Goal: Task Accomplishment & Management: Manage account settings

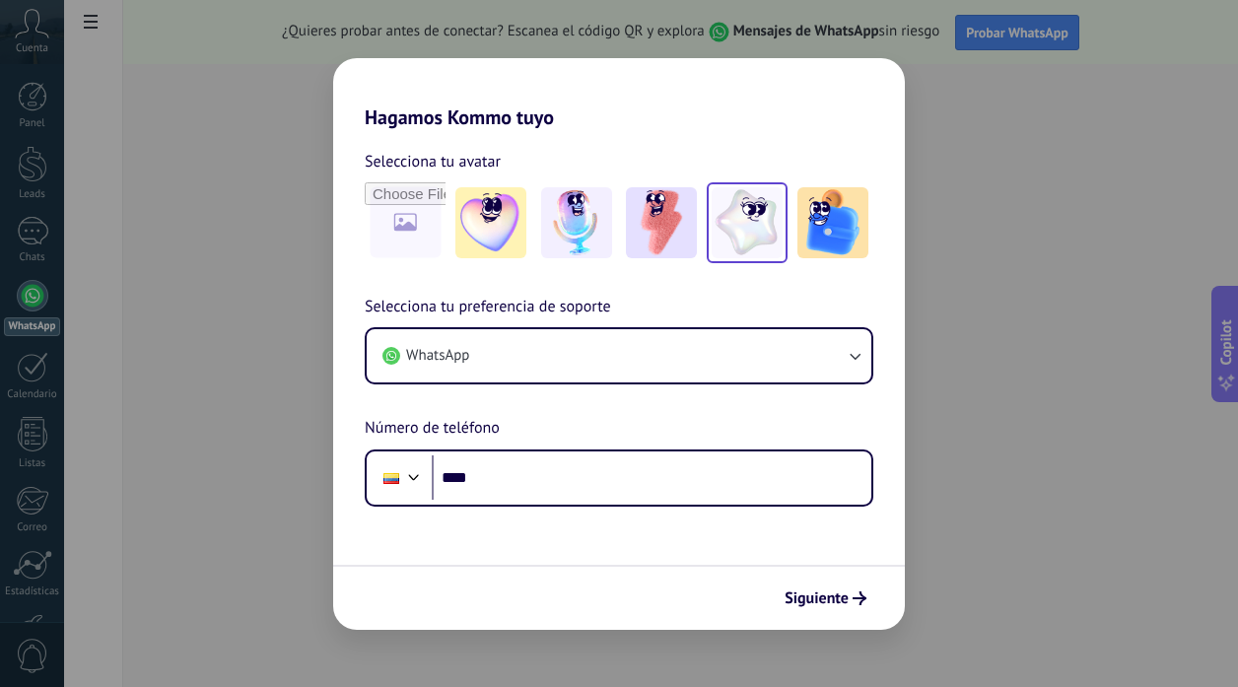
click at [759, 233] on img at bounding box center [746, 222] width 71 height 71
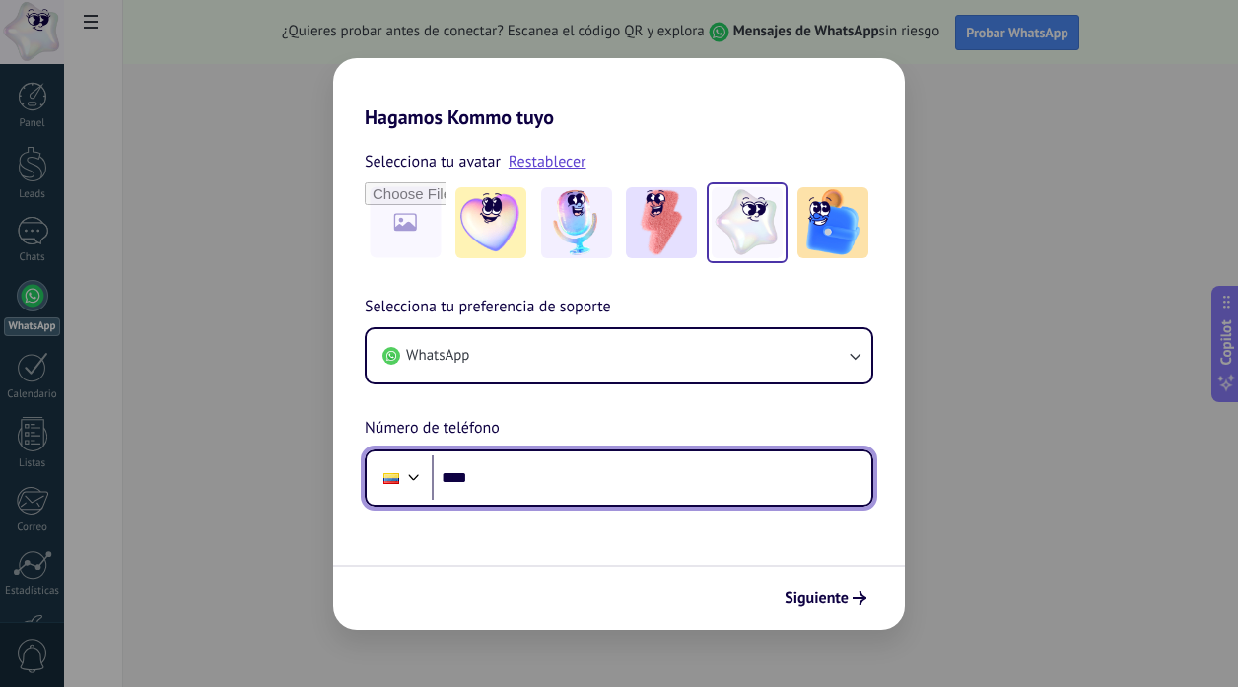
click at [559, 458] on input "****" at bounding box center [651, 477] width 439 height 45
type input "**********"
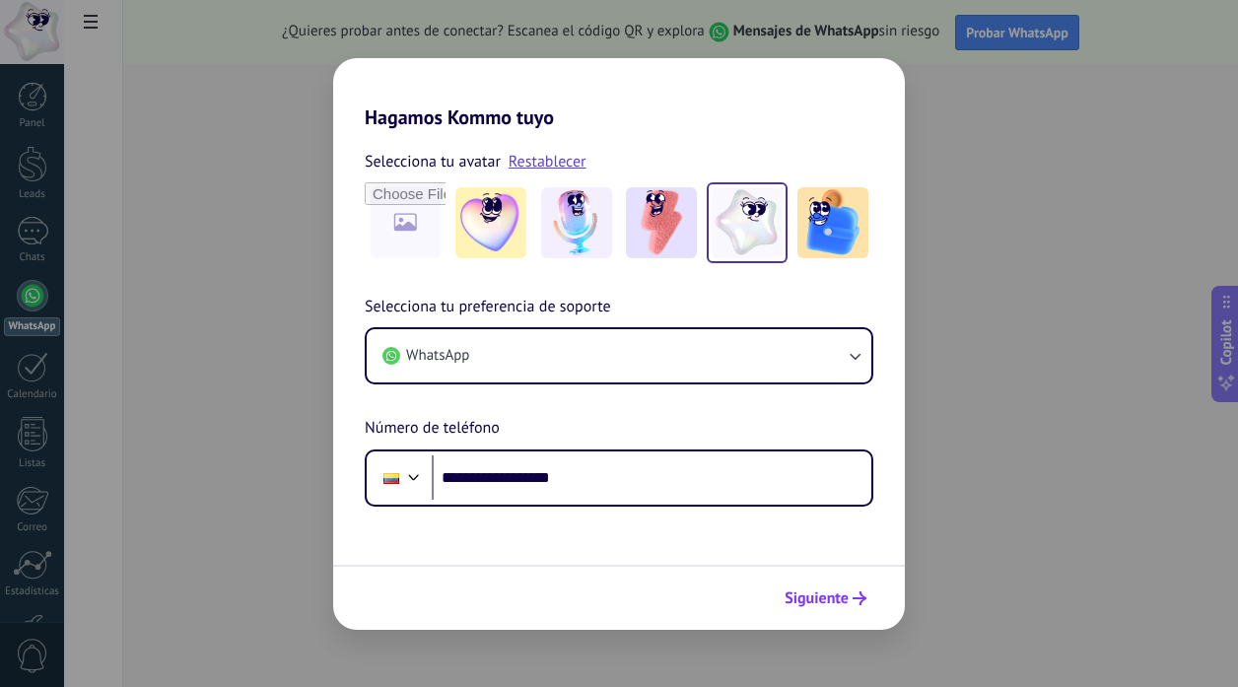
click at [831, 591] on span "Siguiente" at bounding box center [816, 598] width 64 height 14
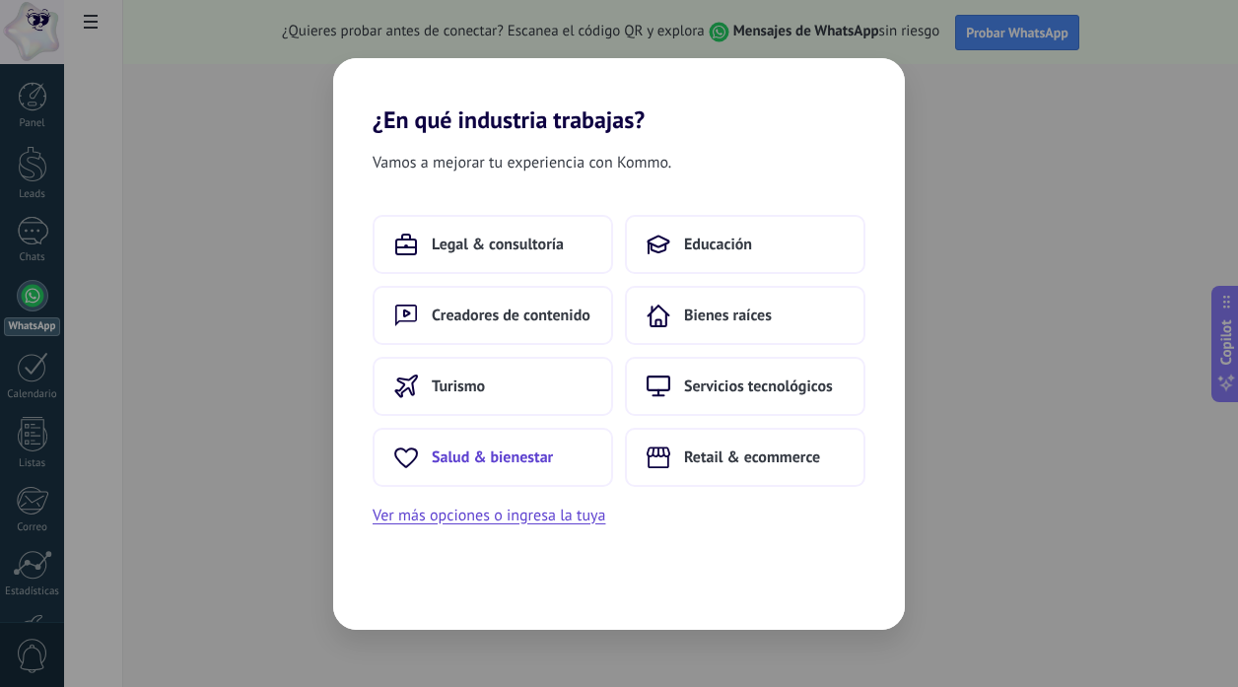
click at [535, 457] on span "Salud & bienestar" at bounding box center [492, 457] width 121 height 20
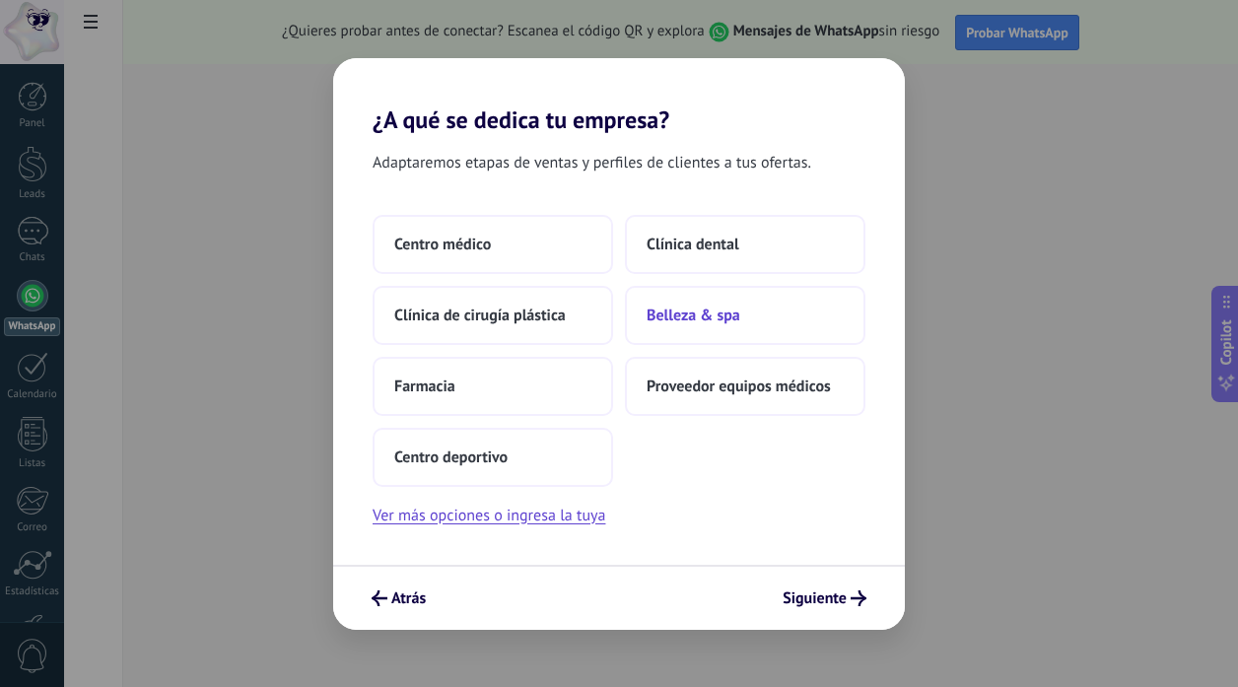
click at [709, 318] on span "Belleza & spa" at bounding box center [693, 315] width 94 height 20
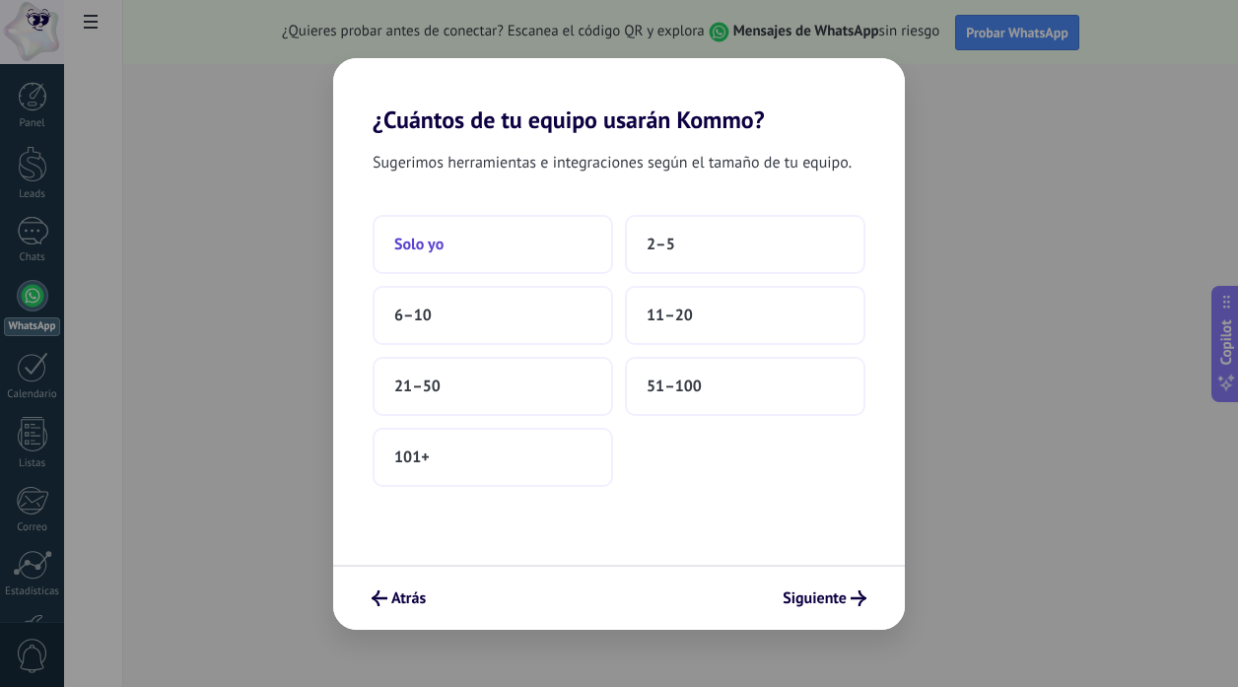
click at [519, 245] on button "Solo yo" at bounding box center [492, 244] width 240 height 59
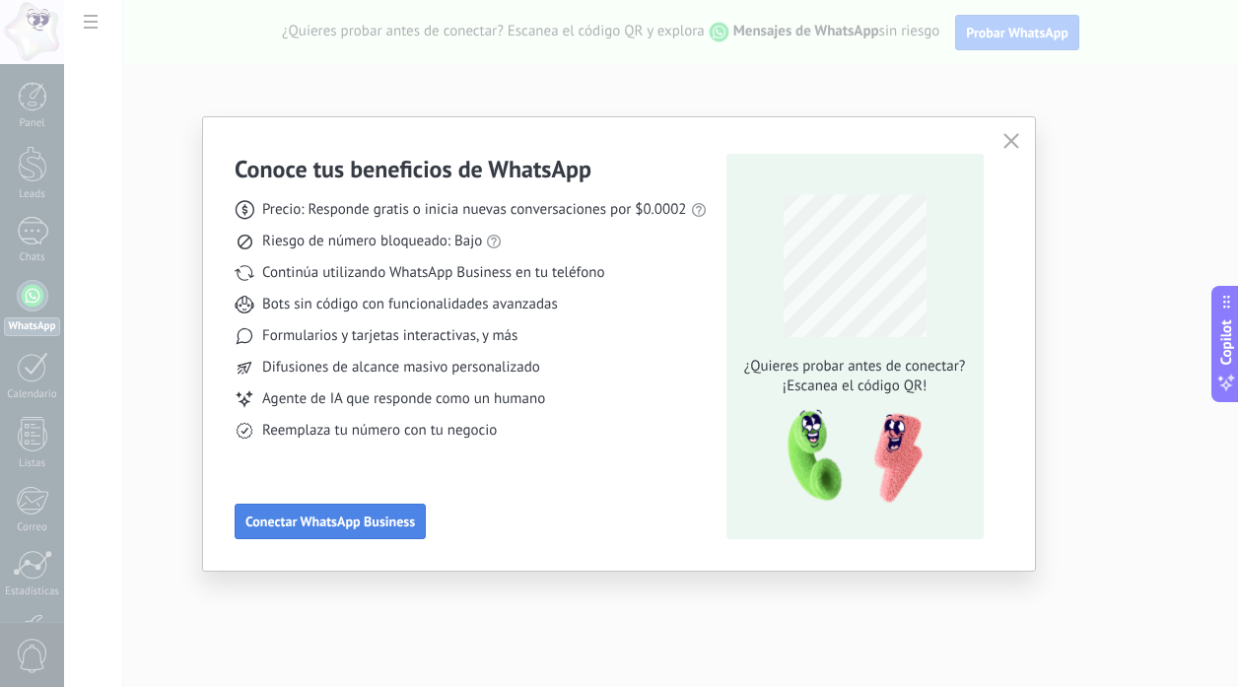
click at [272, 533] on button "Conectar WhatsApp Business" at bounding box center [330, 521] width 191 height 35
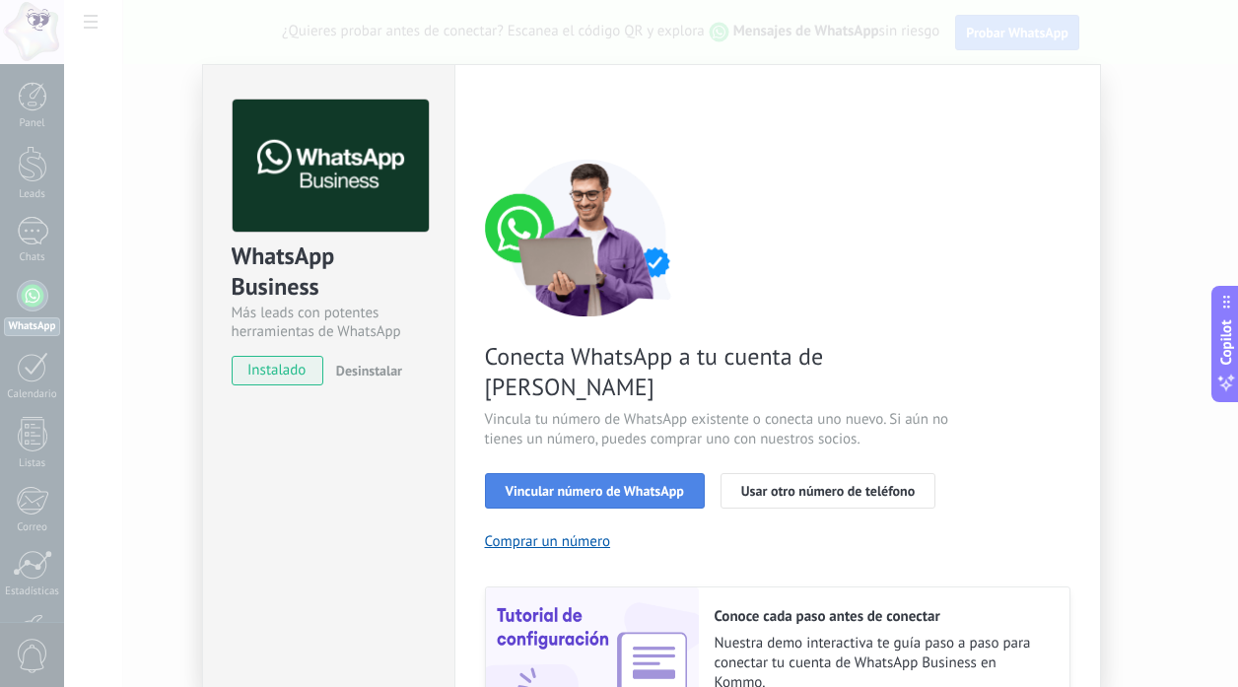
click at [620, 484] on span "Vincular número de WhatsApp" at bounding box center [594, 491] width 178 height 14
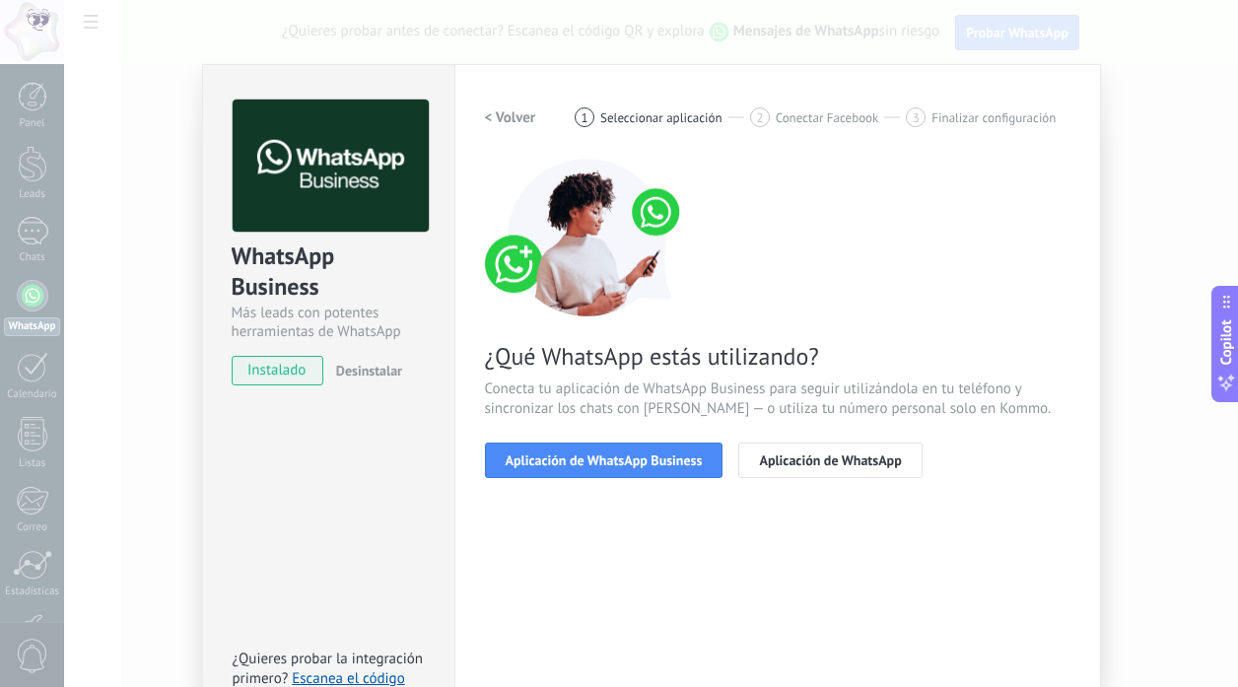
click at [485, 108] on h2 "< Volver" at bounding box center [510, 117] width 51 height 19
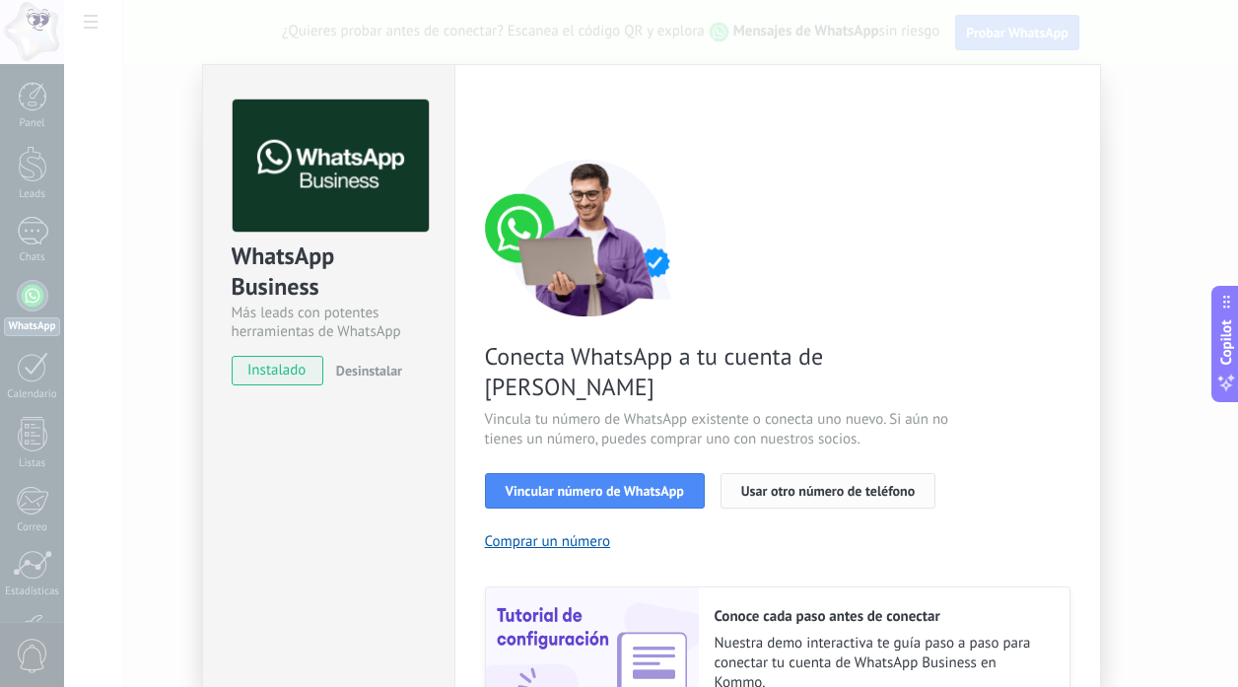
click at [775, 484] on span "Usar otro número de teléfono" at bounding box center [827, 491] width 173 height 14
click at [799, 484] on span "Usar otro número de teléfono" at bounding box center [827, 491] width 173 height 14
click at [631, 473] on button "Vincular número de WhatsApp" at bounding box center [595, 490] width 220 height 35
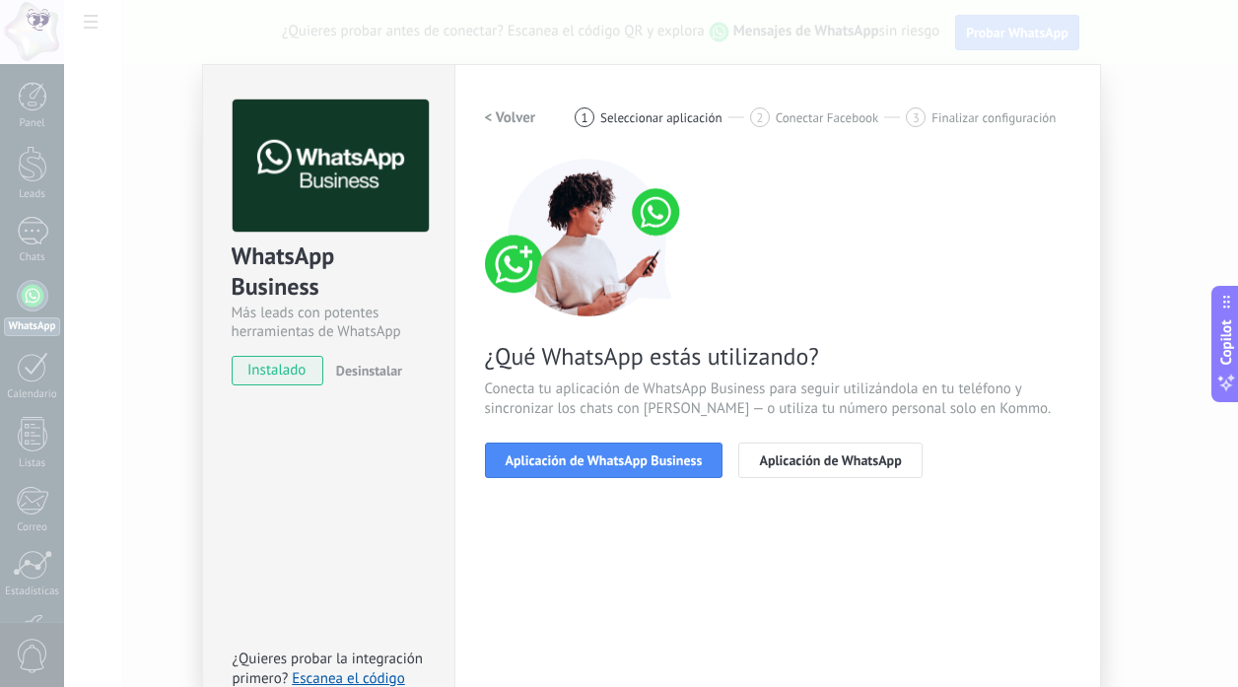
click at [515, 127] on button "< Volver" at bounding box center [510, 117] width 51 height 35
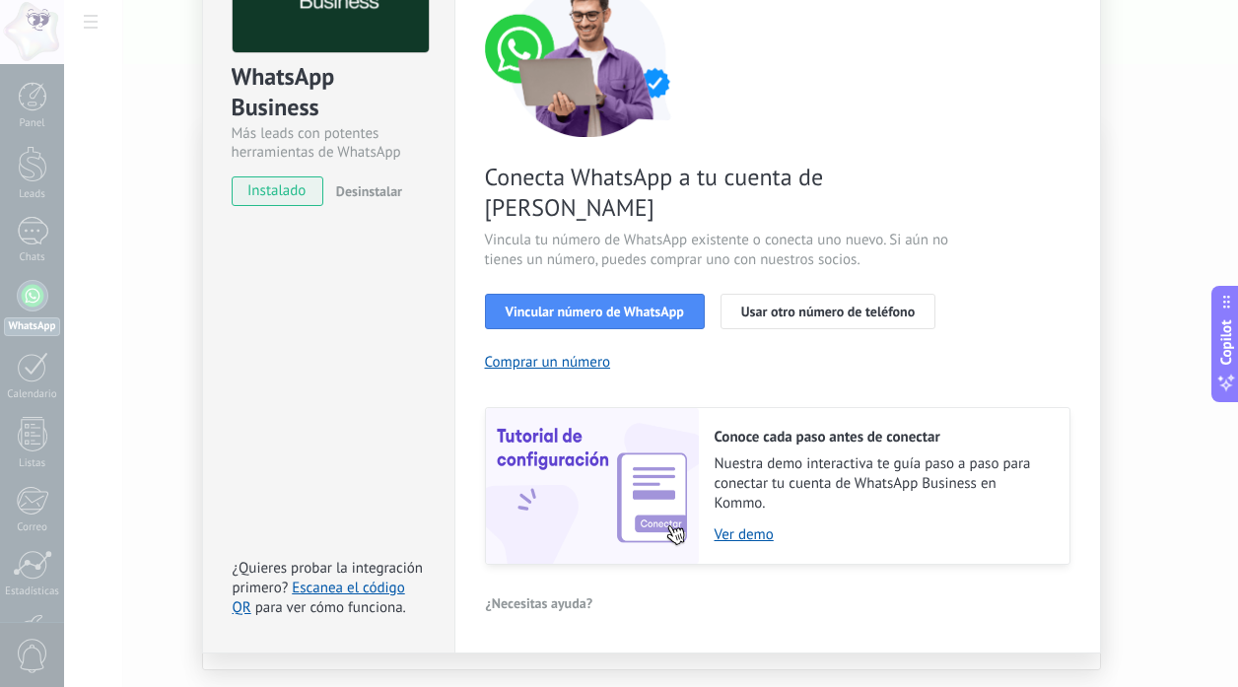
scroll to position [180, 0]
click at [842, 303] on span "Usar otro número de teléfono" at bounding box center [827, 310] width 173 height 14
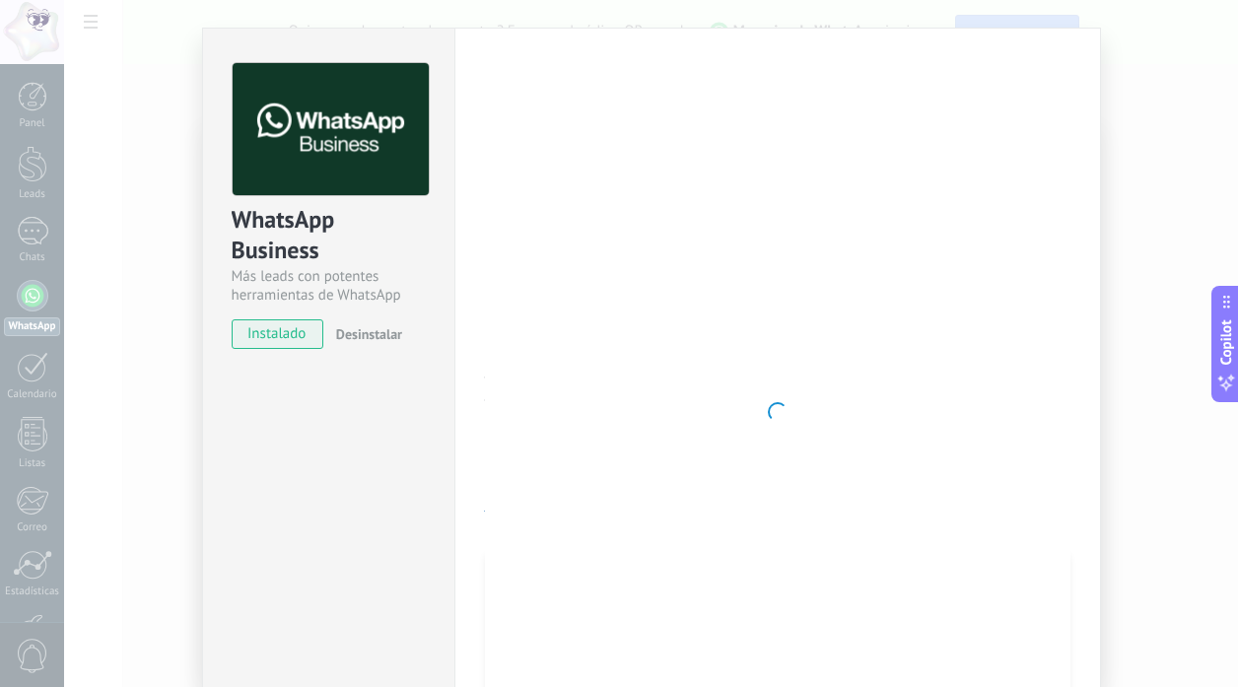
scroll to position [0, 0]
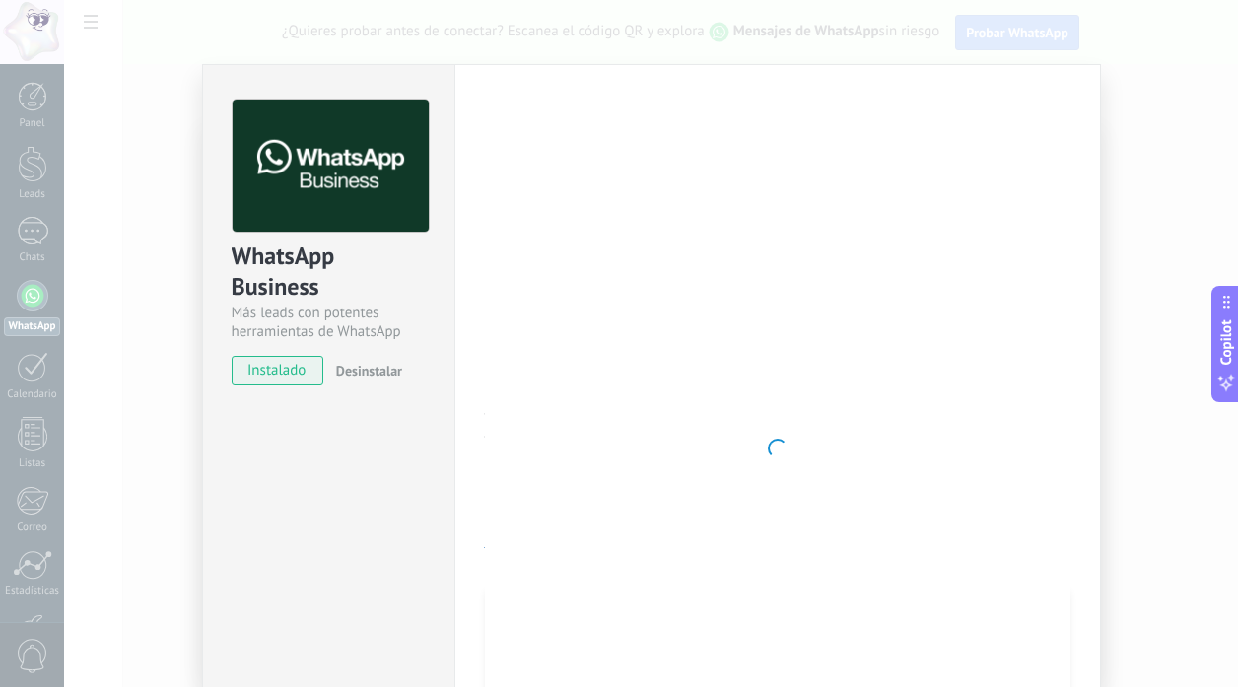
click at [132, 223] on div "WhatsApp Business Más leads con potentes herramientas de WhatsApp instalado Des…" at bounding box center [651, 343] width 1174 height 687
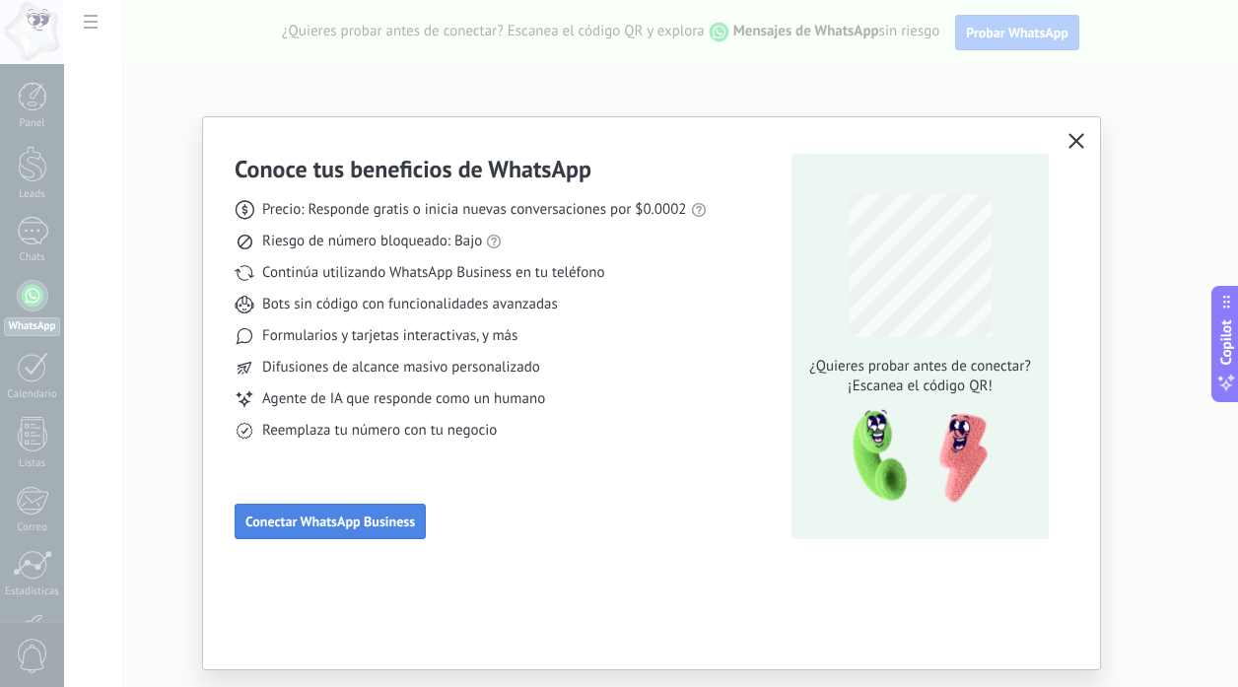
click at [375, 538] on button "Conectar WhatsApp Business" at bounding box center [330, 521] width 191 height 35
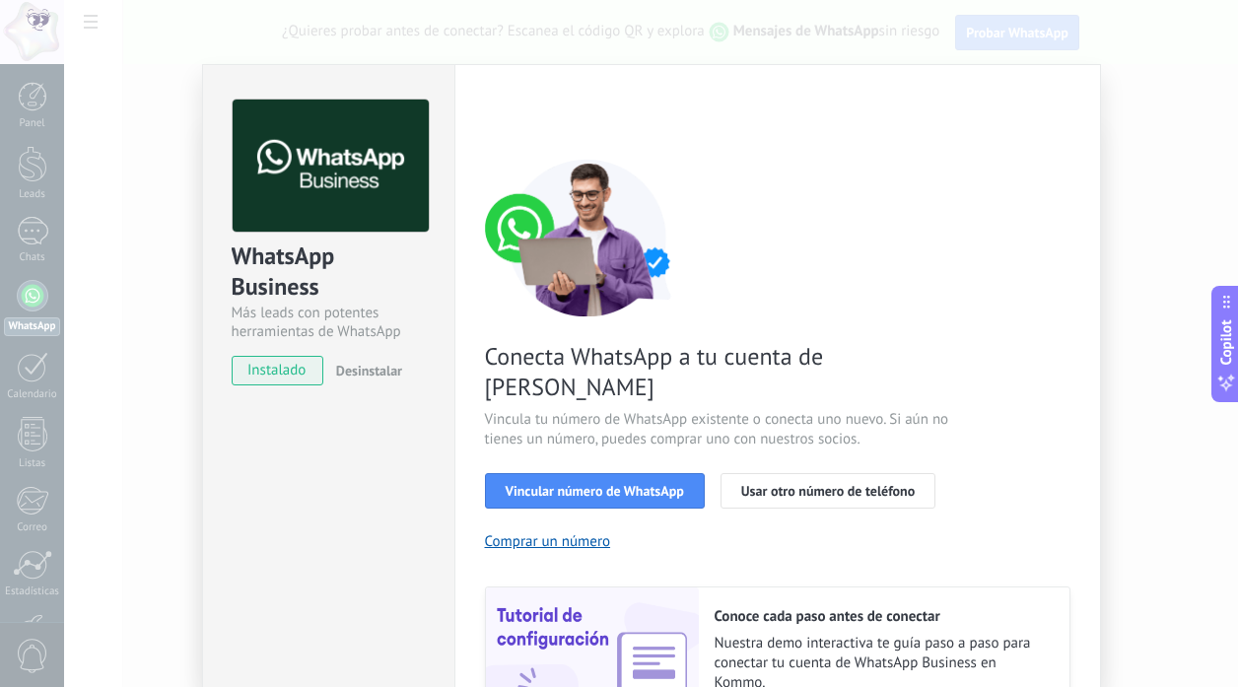
click at [773, 28] on div "WhatsApp Business Más leads con potentes herramientas de WhatsApp instalado Des…" at bounding box center [651, 343] width 1174 height 687
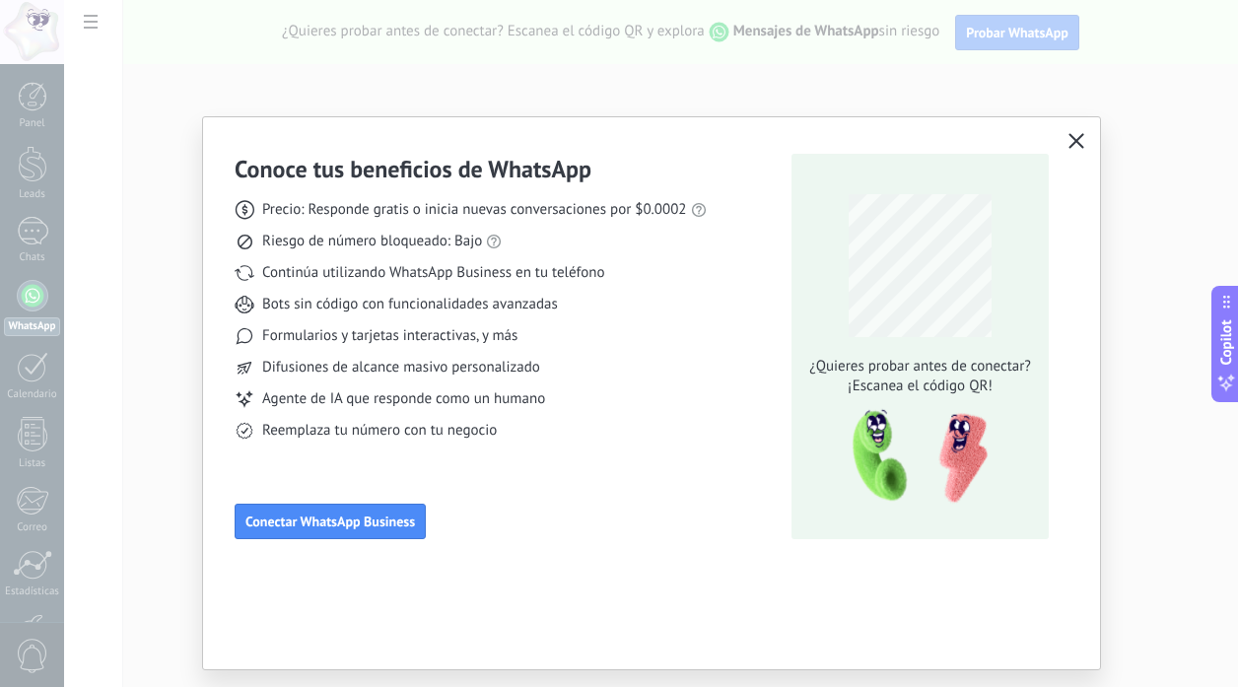
click at [1074, 149] on span "button" at bounding box center [1076, 142] width 16 height 18
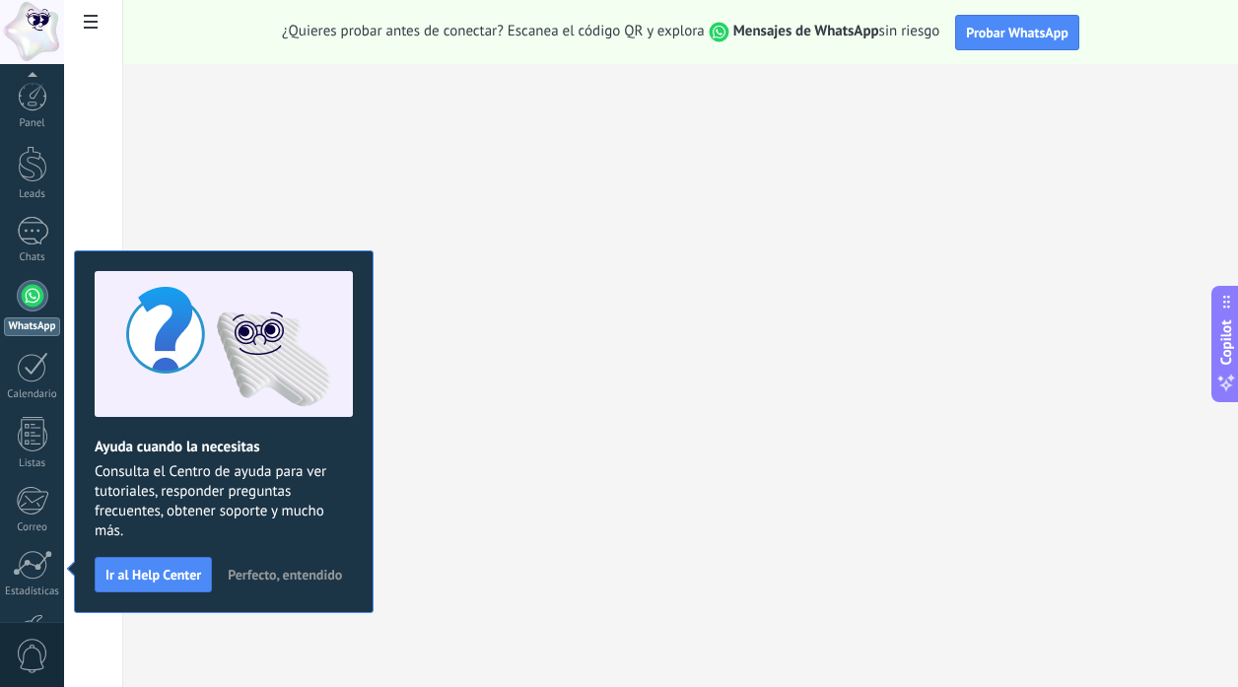
scroll to position [133, 0]
click at [82, 14] on span at bounding box center [91, 24] width 34 height 38
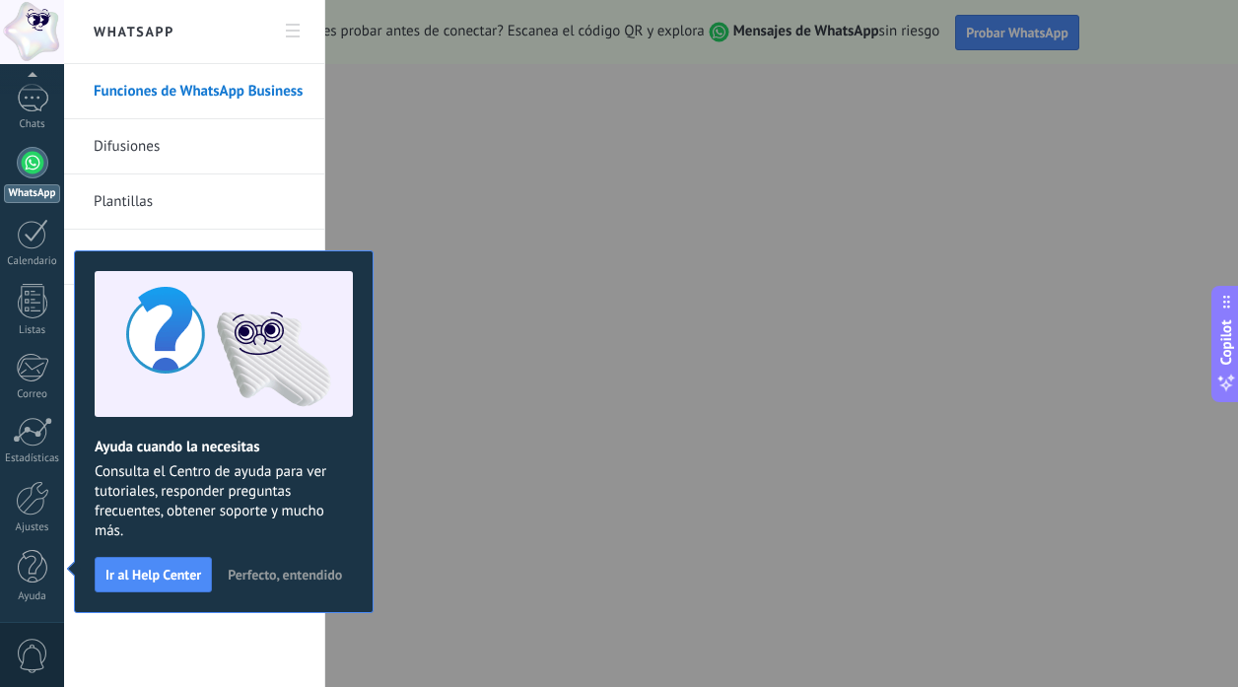
click at [298, 573] on span "Perfecto, entendido" at bounding box center [285, 575] width 114 height 14
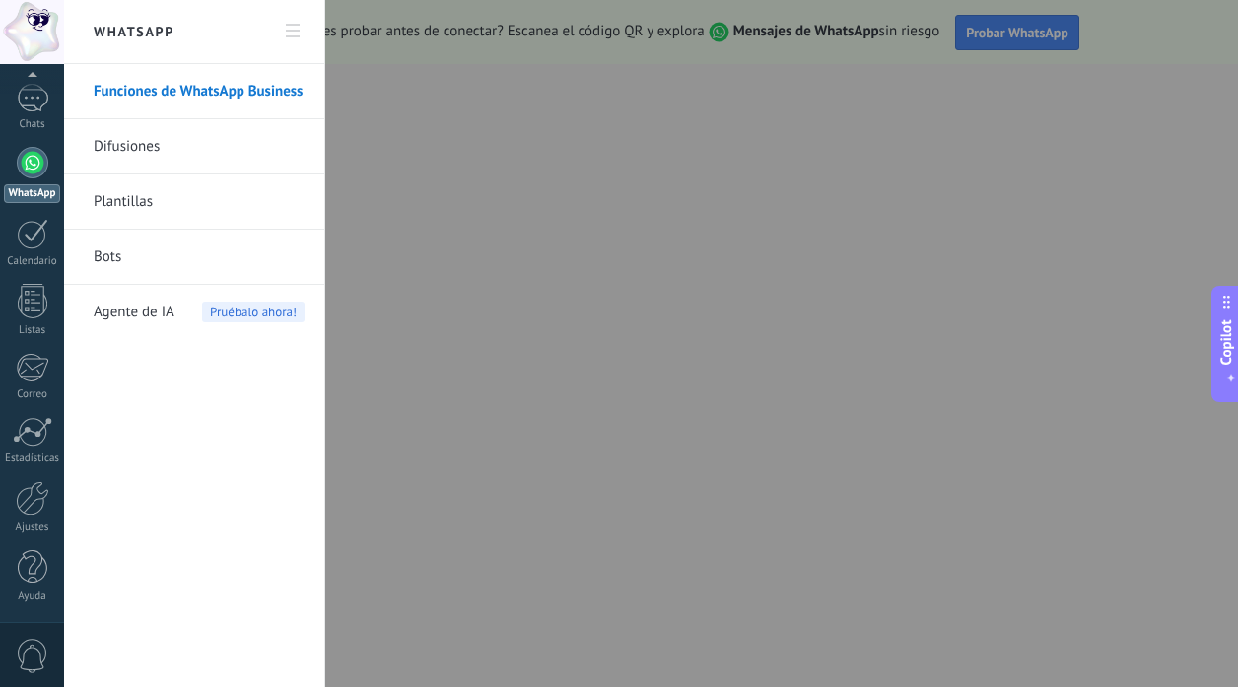
click at [34, 171] on div at bounding box center [33, 163] width 32 height 32
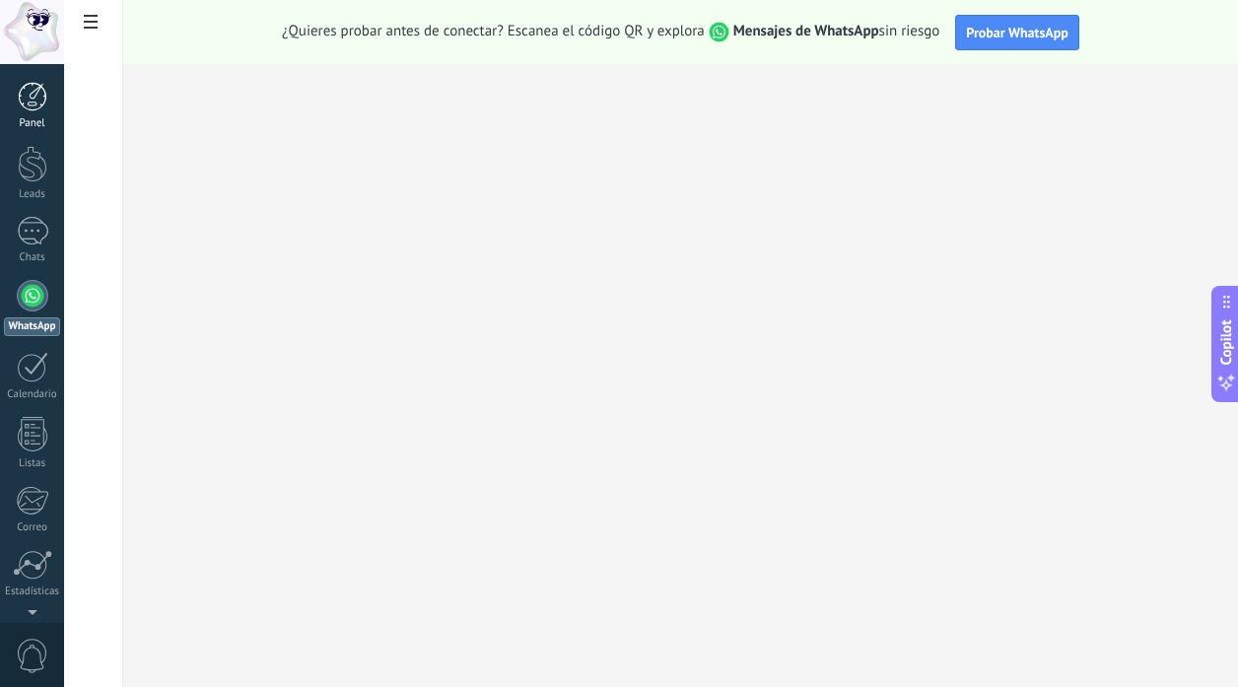
click at [28, 103] on div at bounding box center [33, 97] width 30 height 30
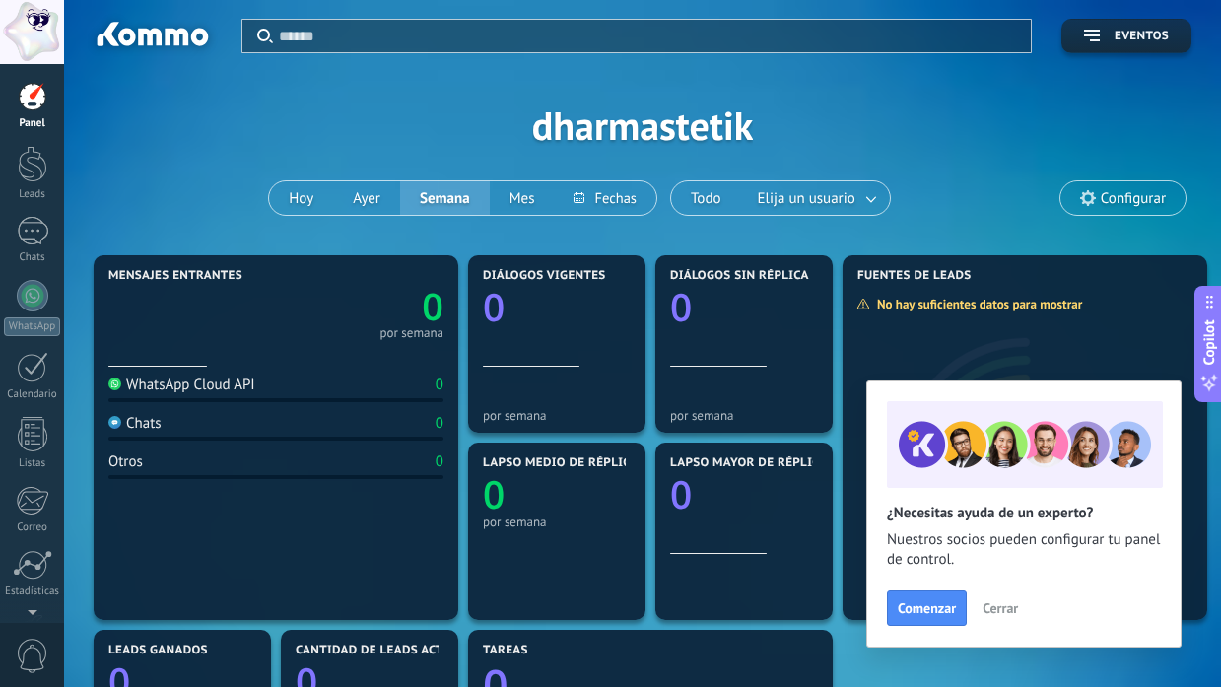
click at [144, 171] on div "Aplicar Eventos dharmastetik [DATE] [DATE] Semana Mes Todo Elija un usuario Con…" at bounding box center [643, 125] width 1098 height 250
click at [1113, 197] on span "Configurar" at bounding box center [1133, 198] width 65 height 17
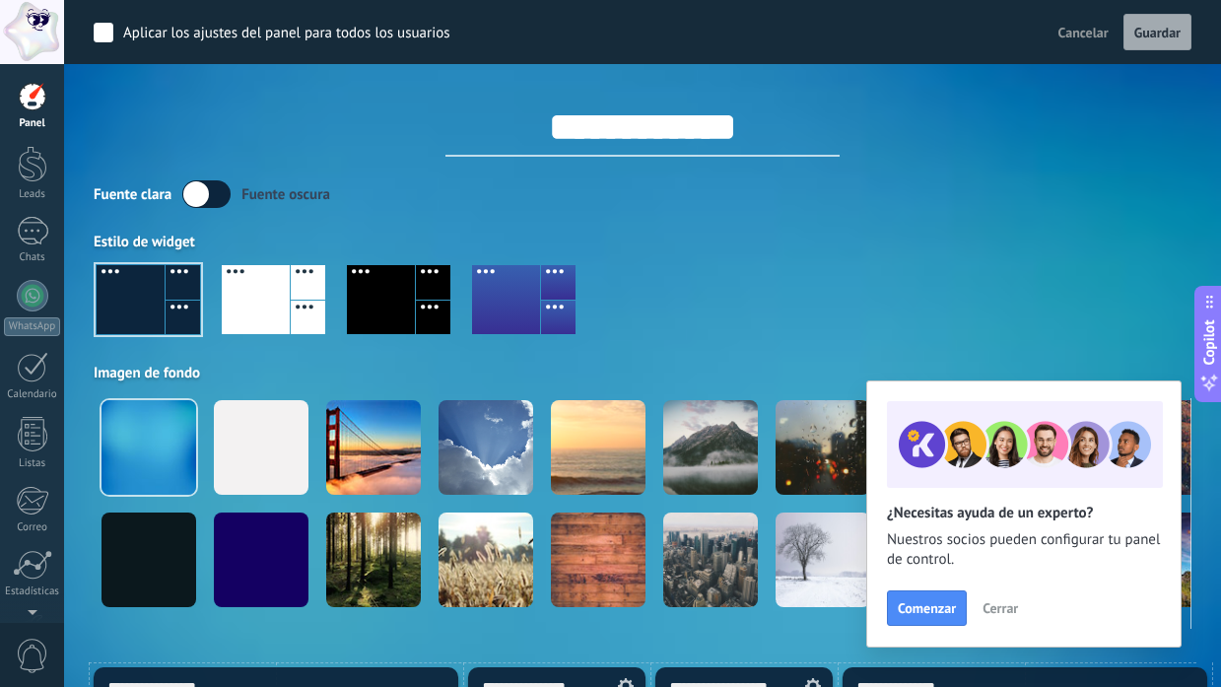
click at [46, 40] on div at bounding box center [32, 32] width 64 height 64
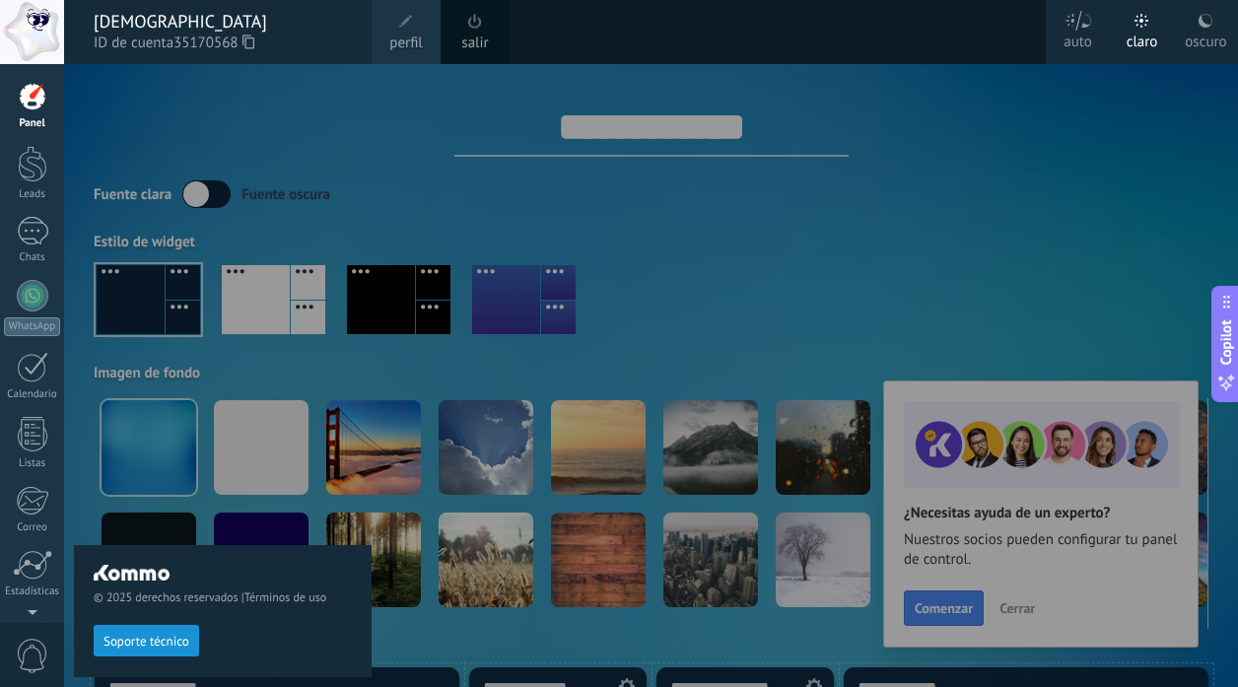
click at [198, 41] on span "35170568" at bounding box center [213, 44] width 81 height 22
click at [400, 37] on span "perfil" at bounding box center [405, 44] width 33 height 22
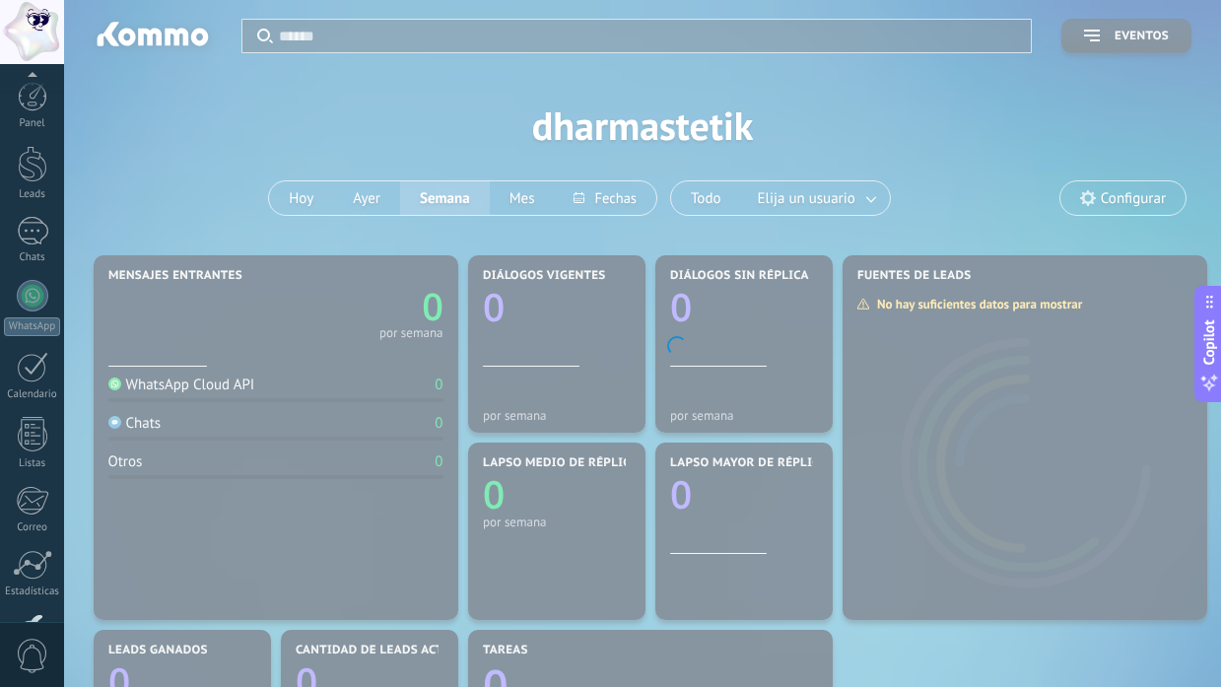
scroll to position [133, 0]
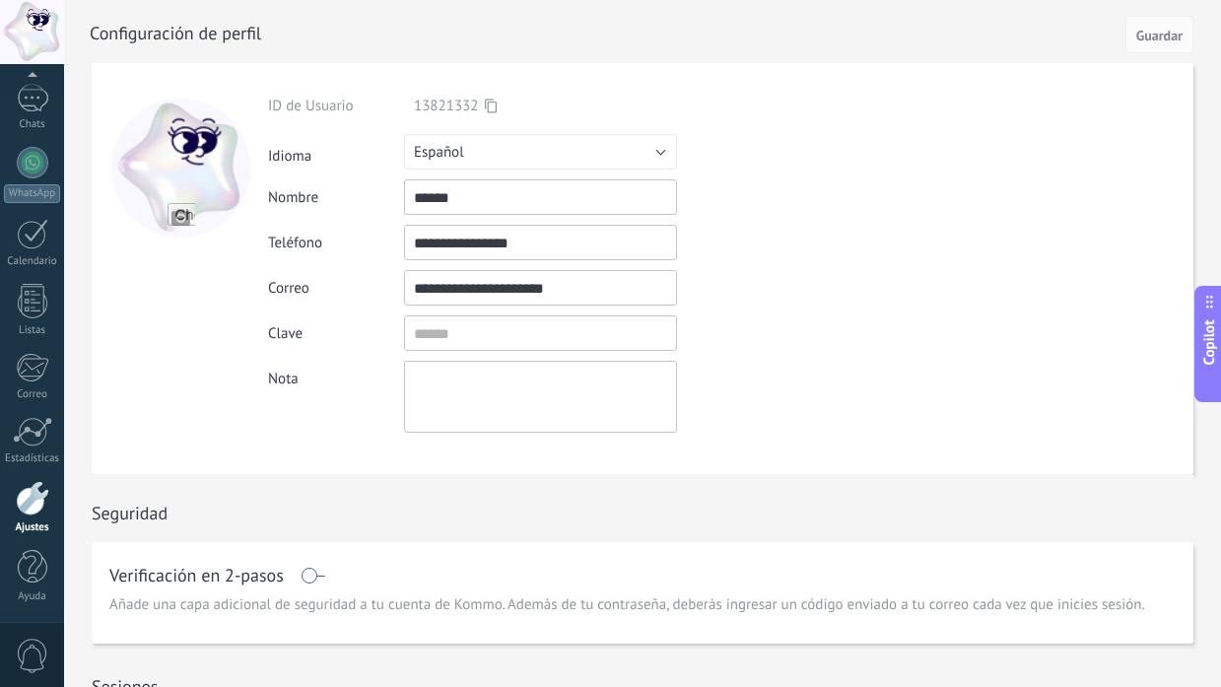
click at [539, 250] on input "**********" at bounding box center [540, 242] width 273 height 35
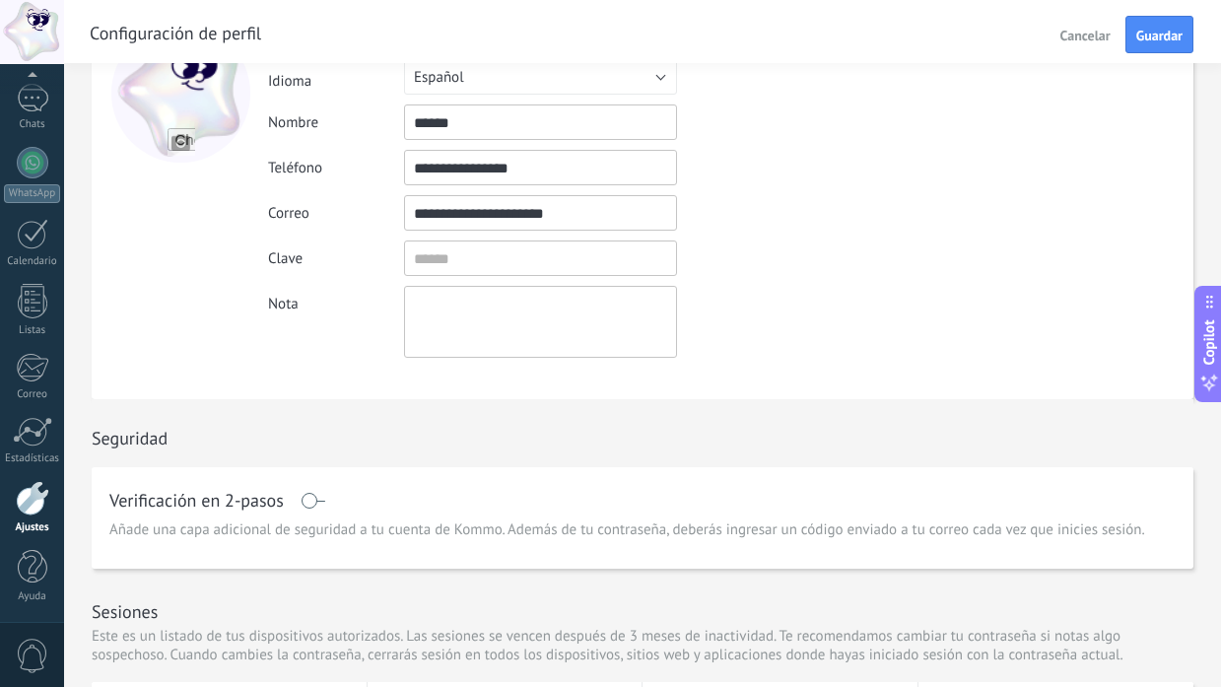
scroll to position [80, 0]
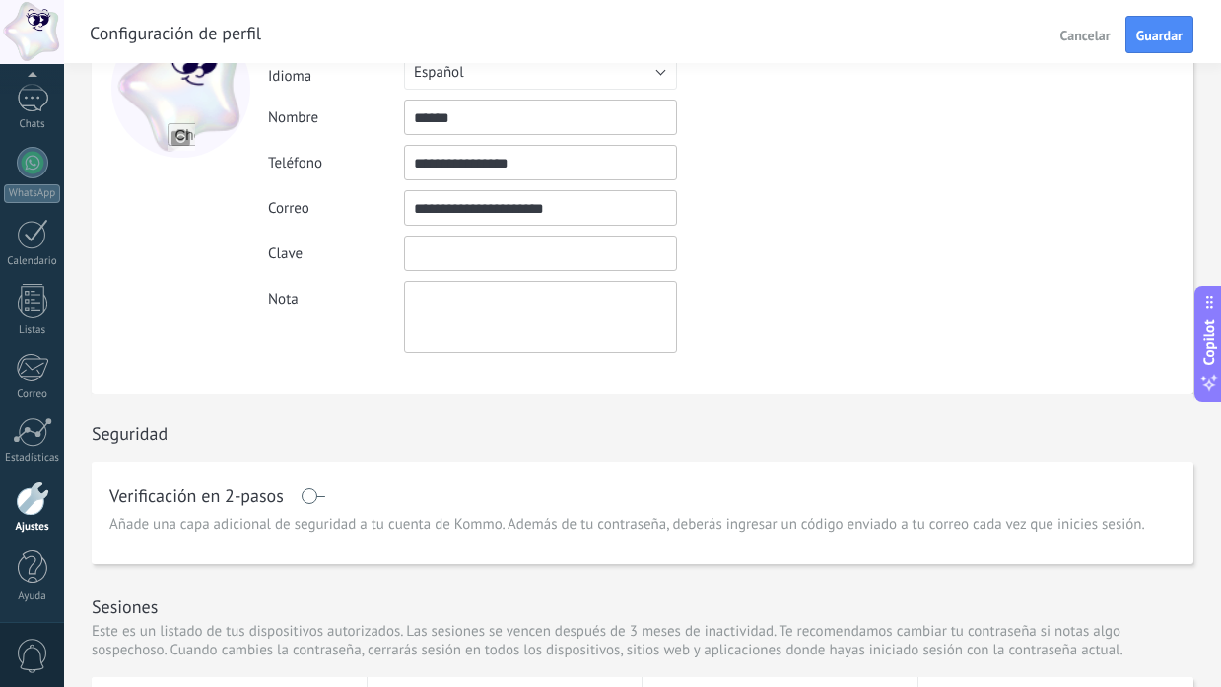
type input "**********"
click at [469, 256] on input "textbox" at bounding box center [540, 253] width 273 height 35
click at [1219, 293] on button "Copilot" at bounding box center [1208, 345] width 28 height 116
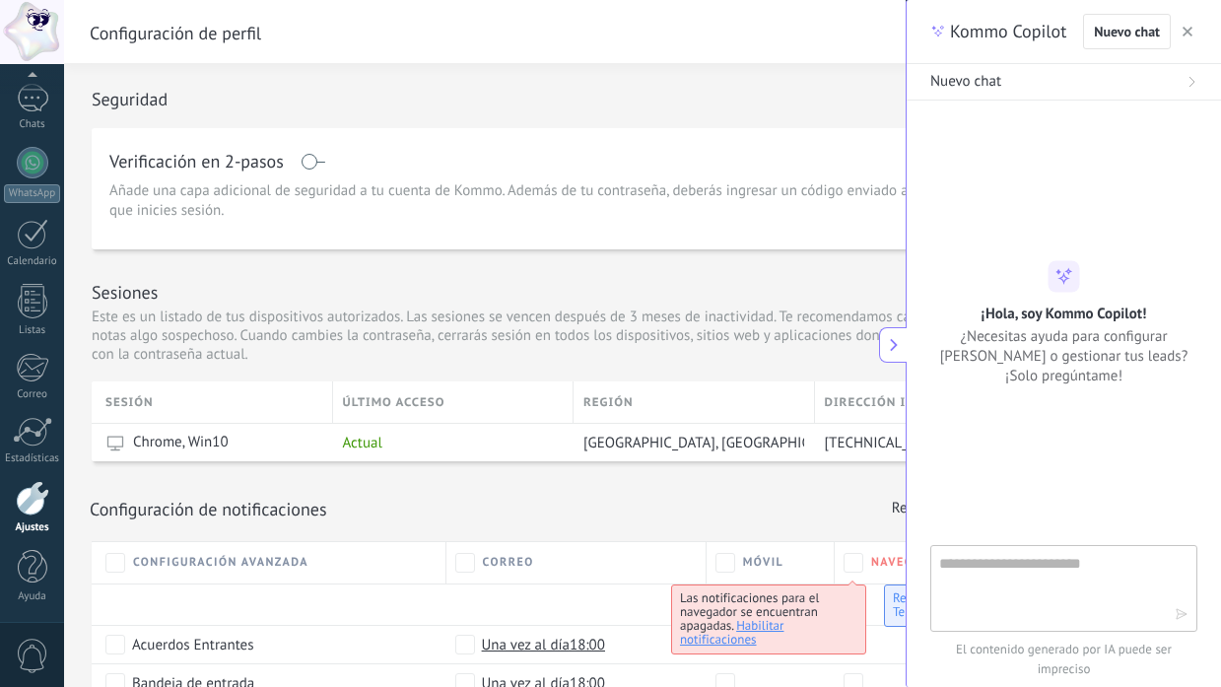
scroll to position [419, 0]
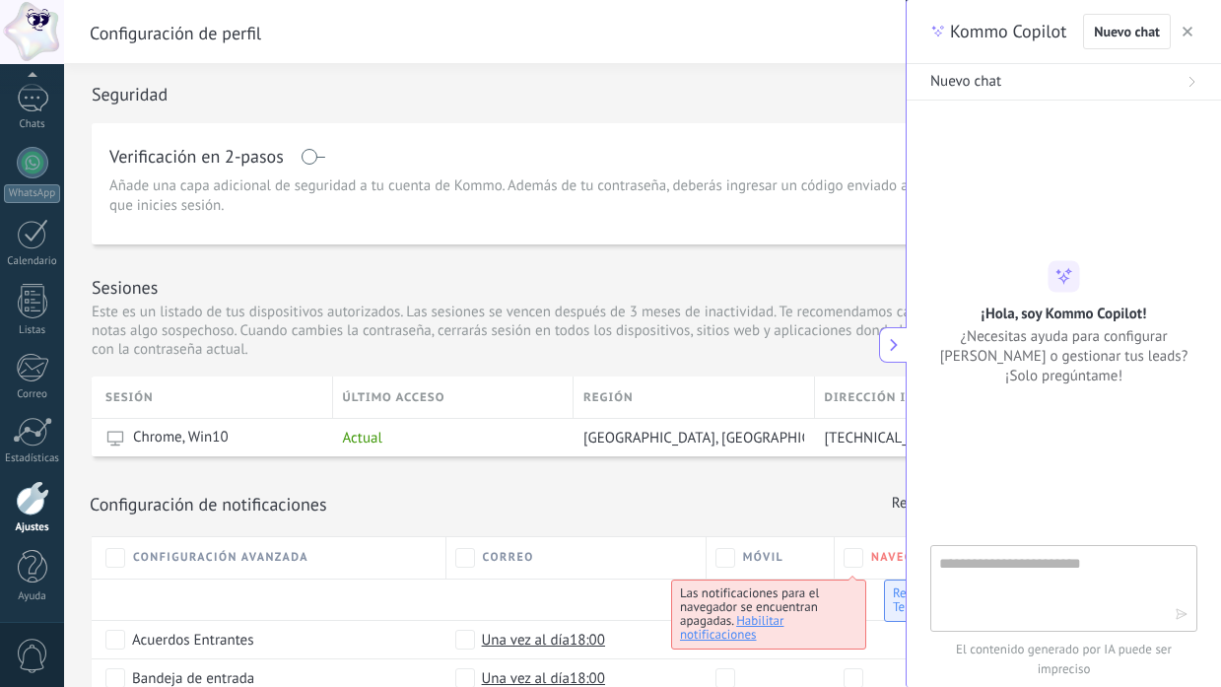
click at [1176, 34] on div "Nuevo chat" at bounding box center [1140, 31] width 114 height 35
click at [1183, 35] on use "button" at bounding box center [1187, 32] width 10 height 10
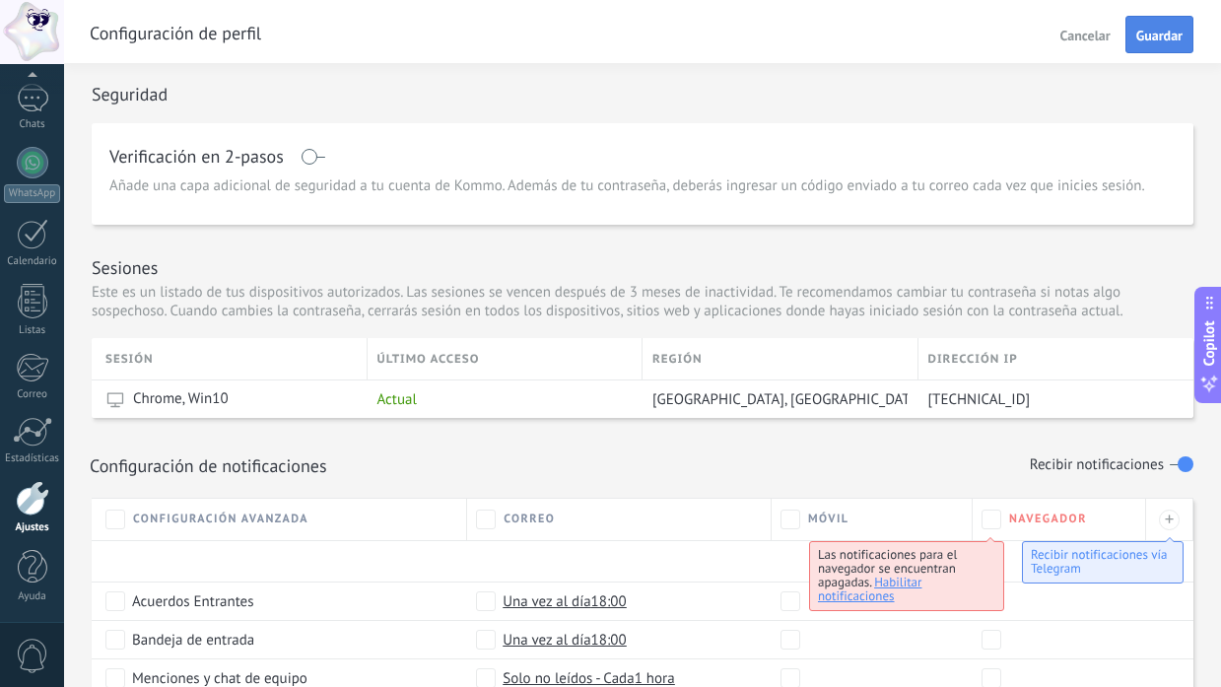
click at [1153, 38] on span "Guardar" at bounding box center [1159, 36] width 46 height 14
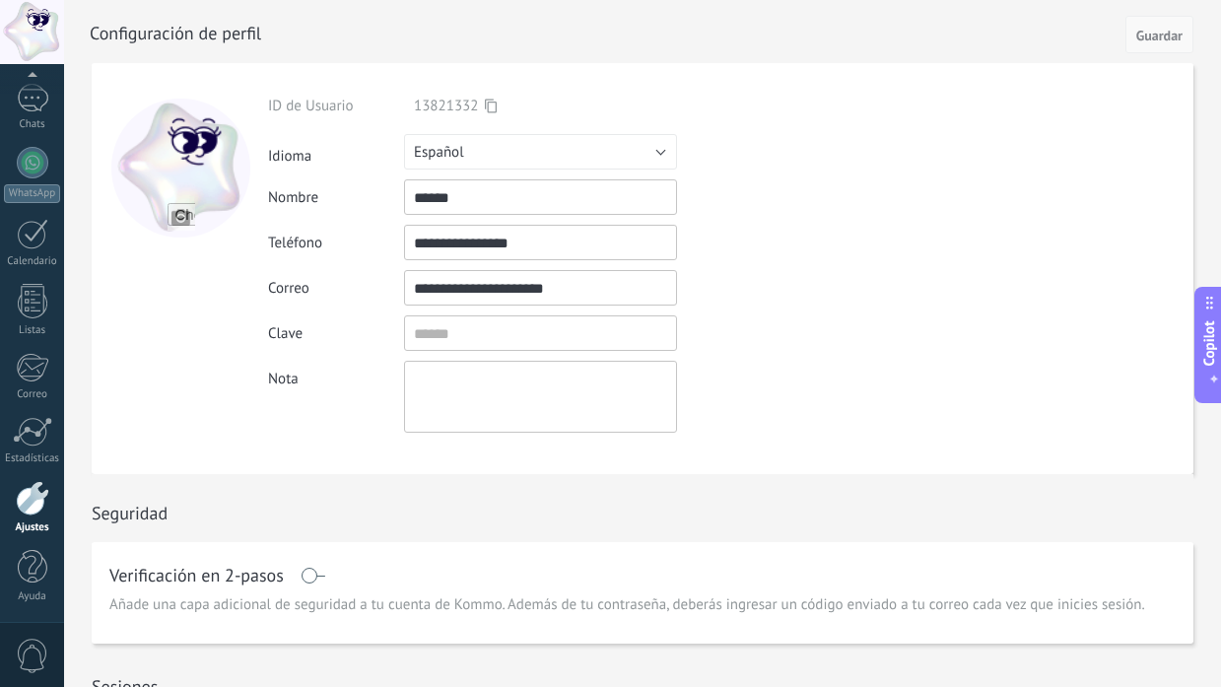
click at [1162, 44] on button "Guardar" at bounding box center [1159, 34] width 68 height 37
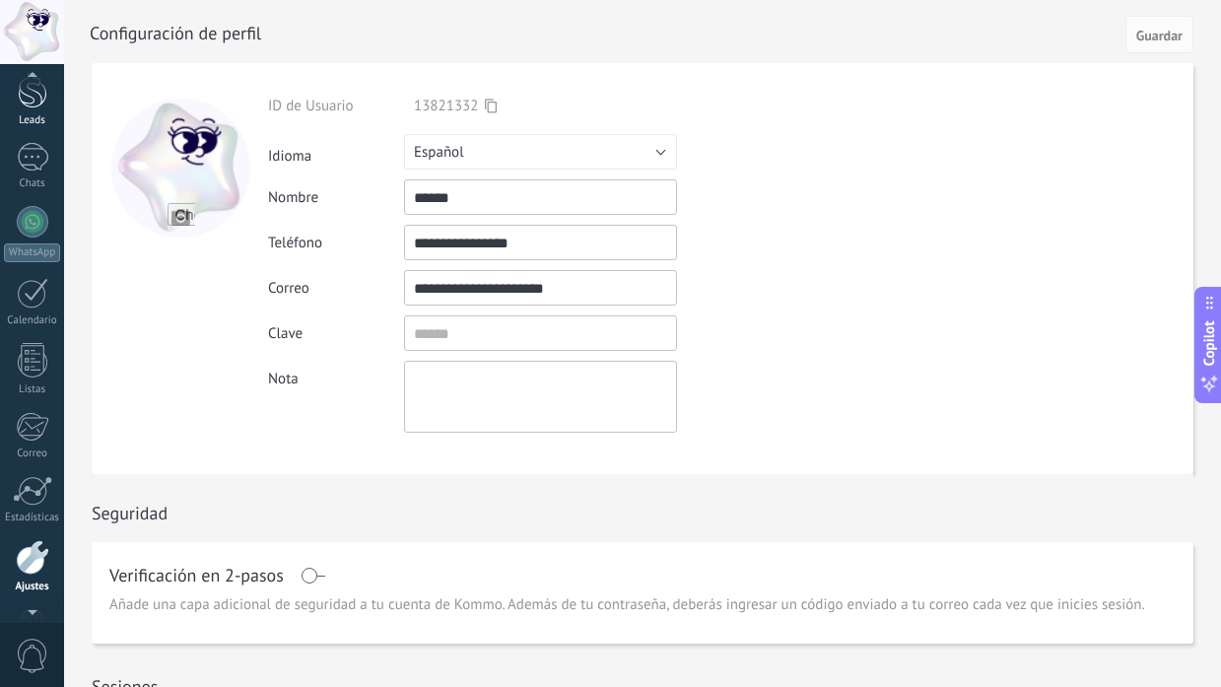
scroll to position [53, 0]
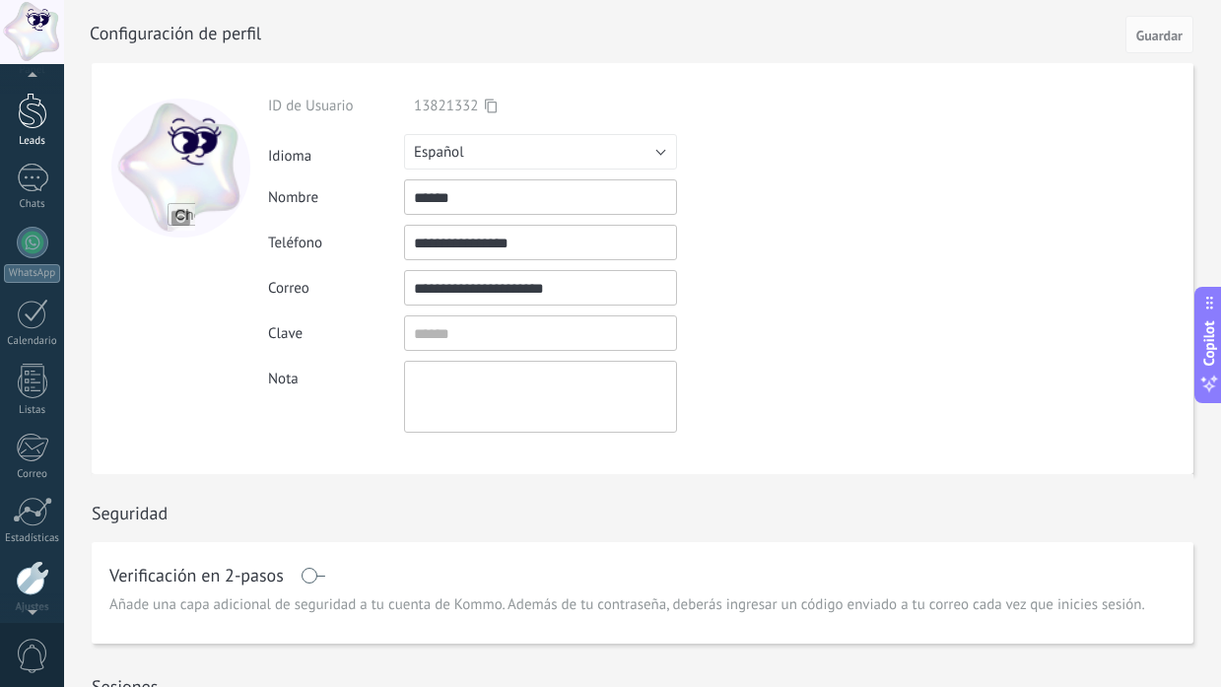
click at [37, 125] on div at bounding box center [33, 111] width 30 height 36
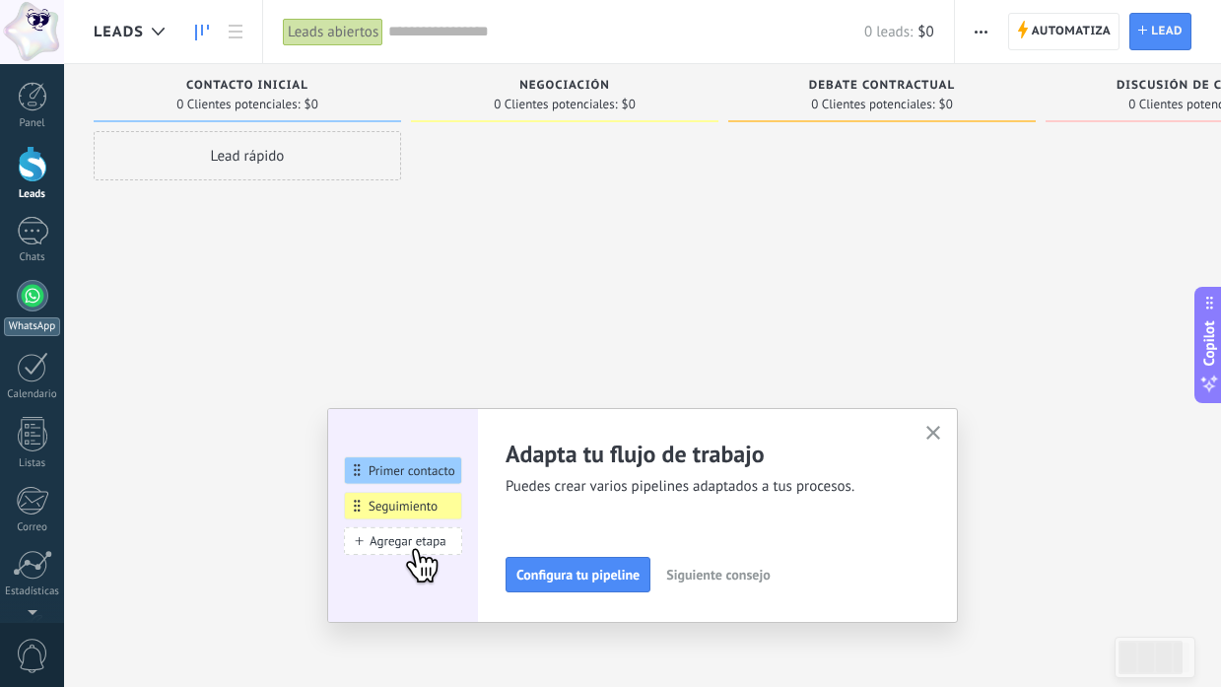
click at [31, 299] on div at bounding box center [33, 296] width 32 height 32
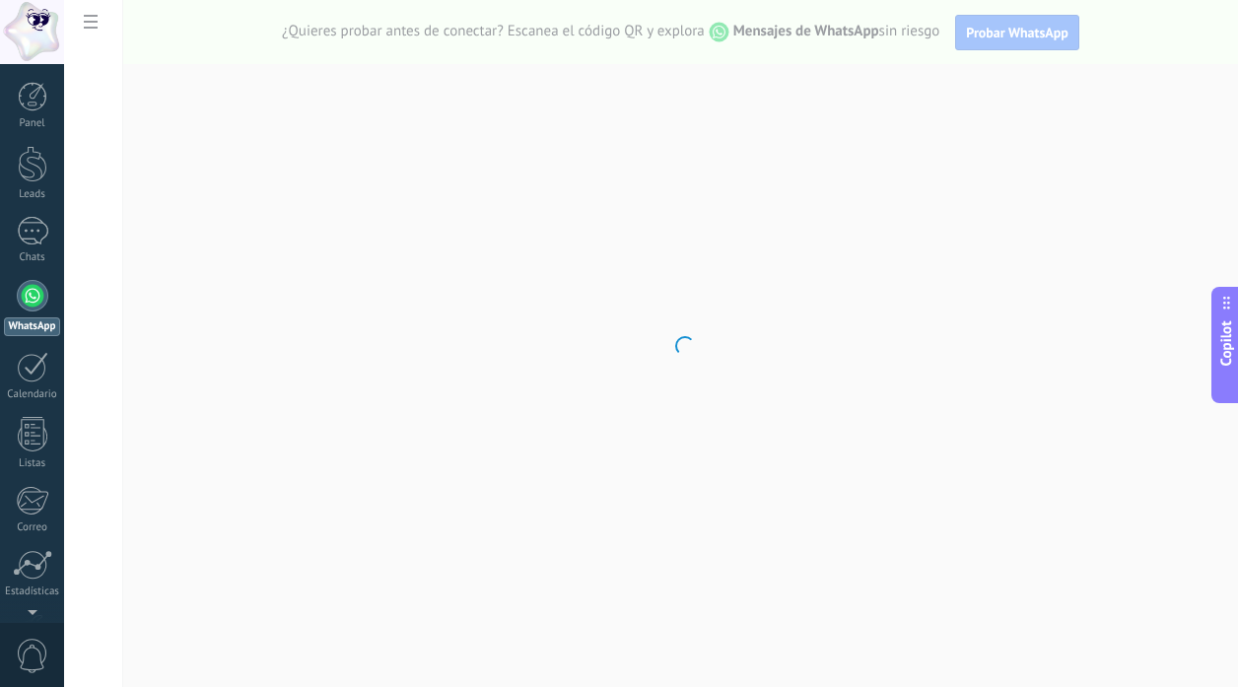
click at [1030, 39] on body ".abccls-1,.abccls-2{fill-rule:evenodd}.abccls-2{fill:#fff} .abfcls-1{fill:none}…" at bounding box center [619, 343] width 1238 height 687
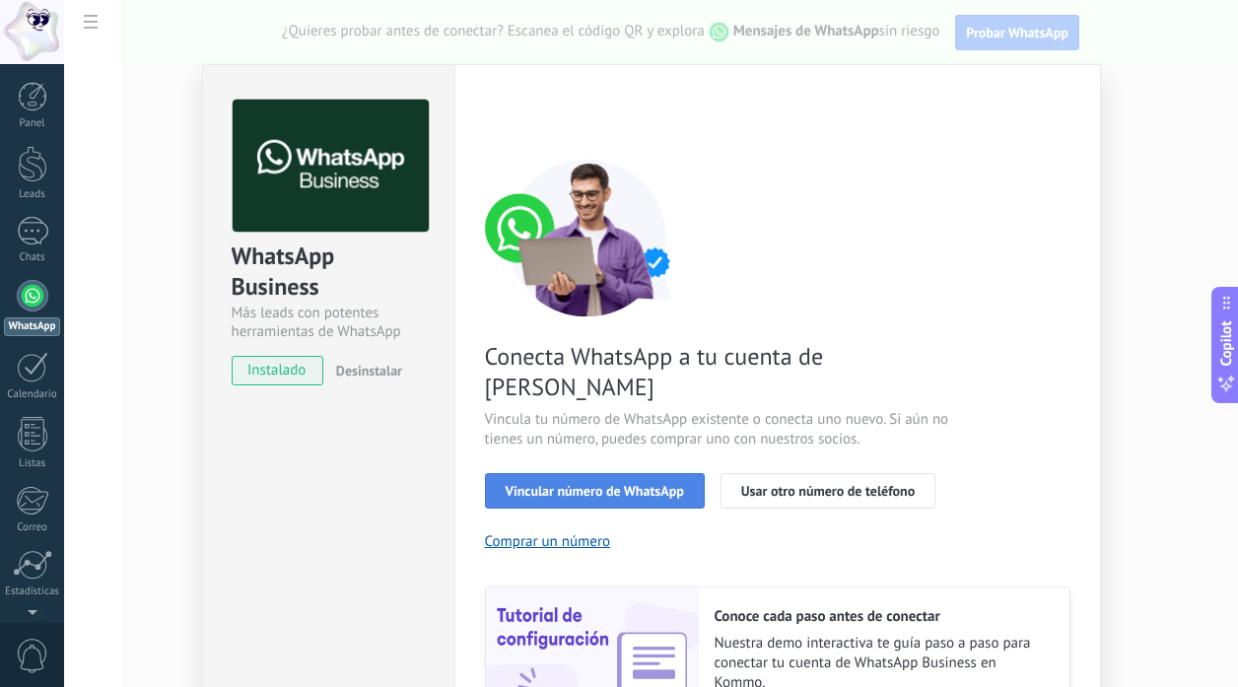
click at [630, 484] on span "Vincular número de WhatsApp" at bounding box center [594, 491] width 178 height 14
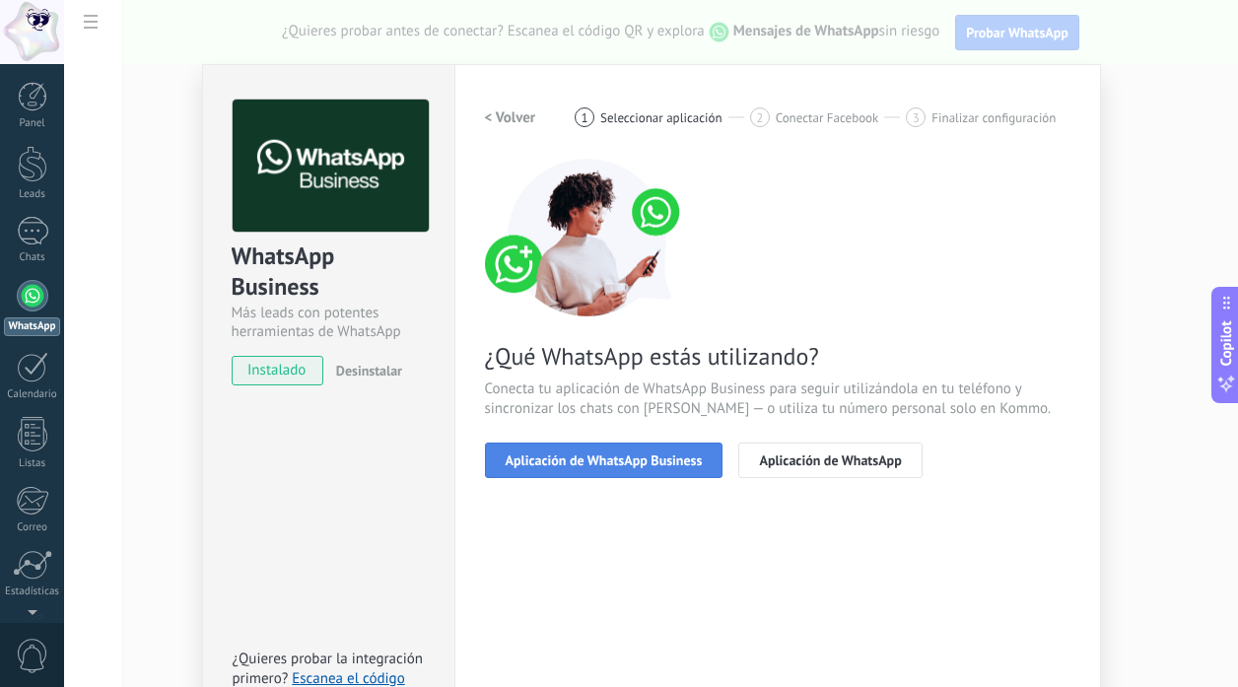
click at [623, 455] on span "Aplicación de WhatsApp Business" at bounding box center [603, 460] width 197 height 14
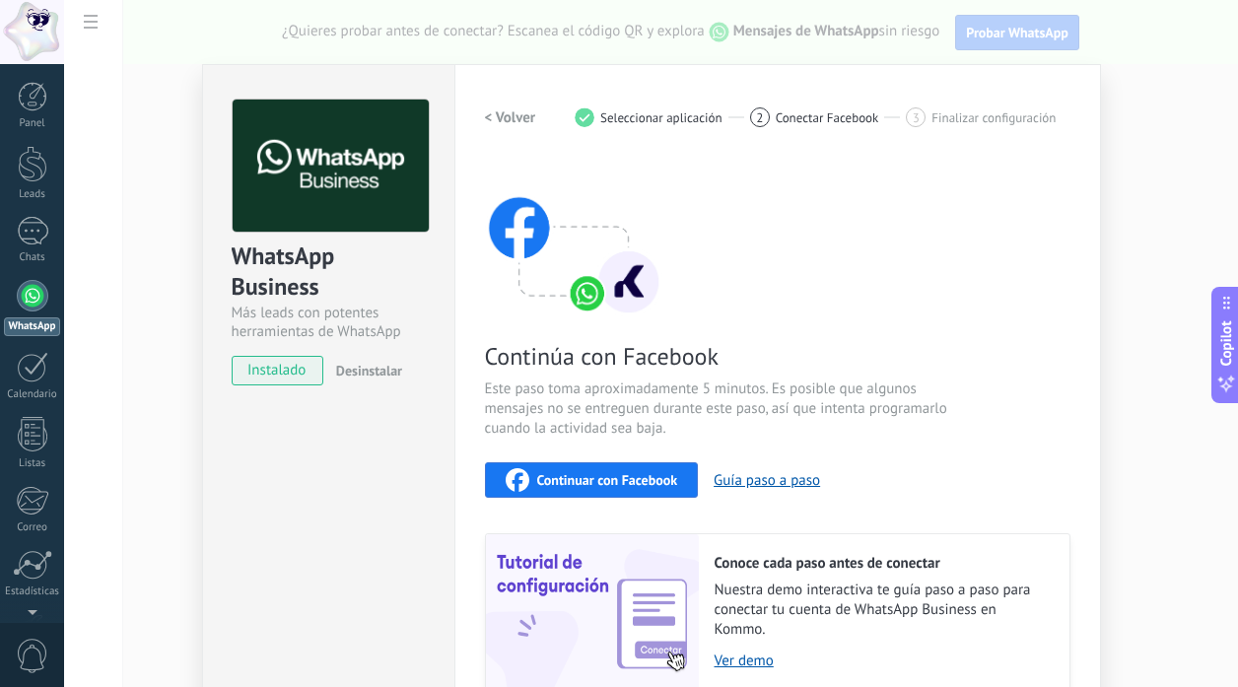
click at [604, 470] on div "Continuar con Facebook" at bounding box center [591, 480] width 172 height 24
